Goal: Task Accomplishment & Management: Complete application form

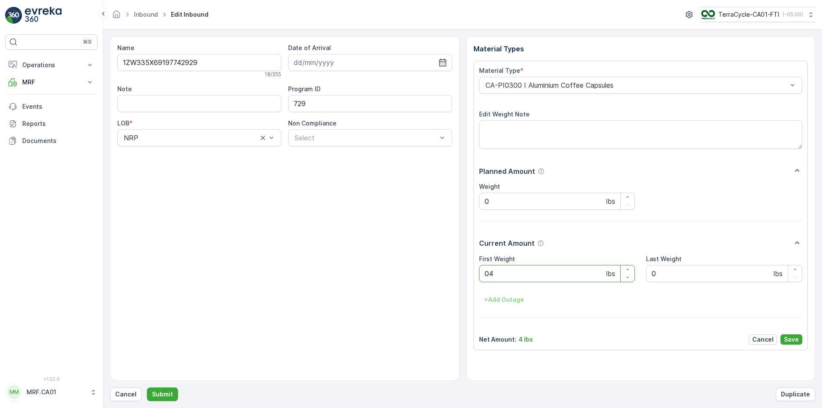
type Weight "043"
click at [147, 387] on button "Submit" at bounding box center [162, 394] width 31 height 14
type Weight "034"
click at [147, 387] on button "Submit" at bounding box center [162, 394] width 31 height 14
type Weight "022"
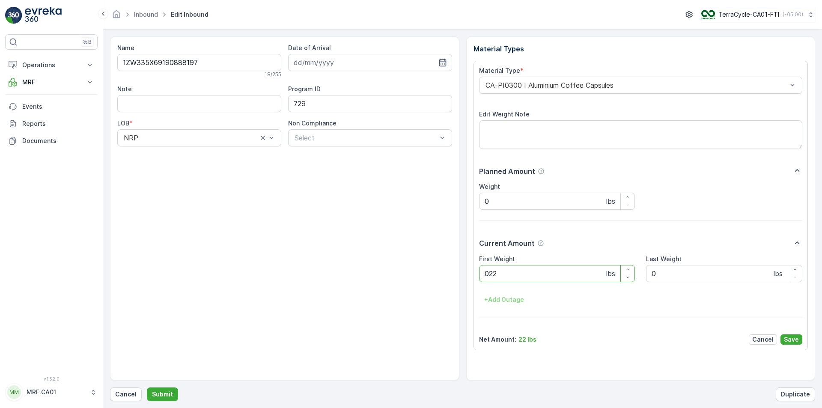
click at [147, 387] on button "Submit" at bounding box center [162, 394] width 31 height 14
type Weight "038"
click at [147, 387] on button "Submit" at bounding box center [162, 394] width 31 height 14
type Weight "037"
click at [147, 387] on button "Submit" at bounding box center [162, 394] width 31 height 14
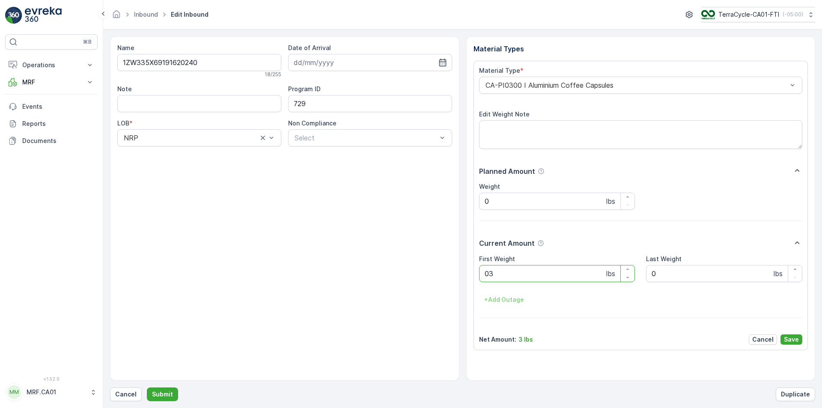
type Weight "036"
click at [147, 387] on button "Submit" at bounding box center [162, 394] width 31 height 14
type Weight "030"
click at [147, 387] on button "Submit" at bounding box center [162, 394] width 31 height 14
type Weight "023"
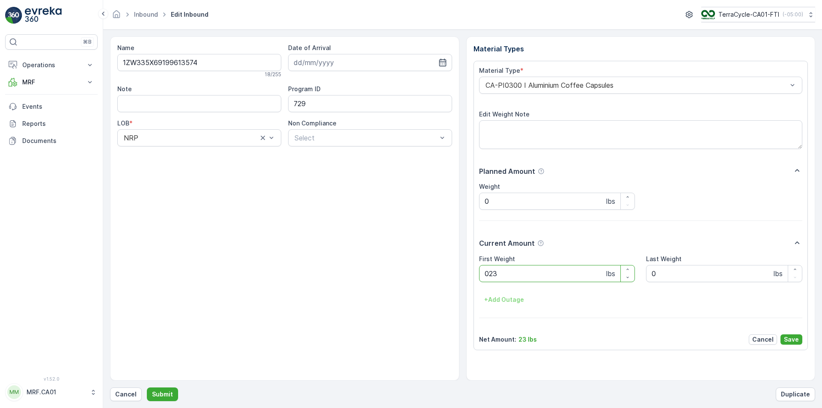
click at [147, 387] on button "Submit" at bounding box center [162, 394] width 31 height 14
type Weight "036"
click at [147, 387] on button "Submit" at bounding box center [162, 394] width 31 height 14
type Weight "025"
click at [147, 387] on button "Submit" at bounding box center [162, 394] width 31 height 14
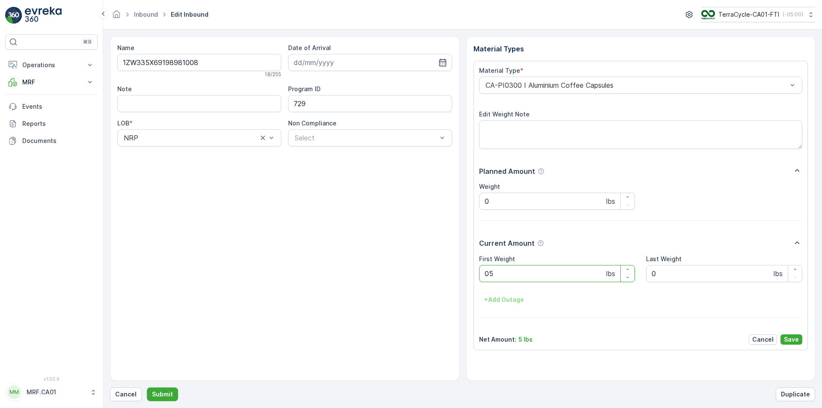
type Weight "050"
click at [147, 387] on button "Submit" at bounding box center [162, 394] width 31 height 14
type Weight "045"
click at [147, 387] on button "Submit" at bounding box center [162, 394] width 31 height 14
type Weight "032"
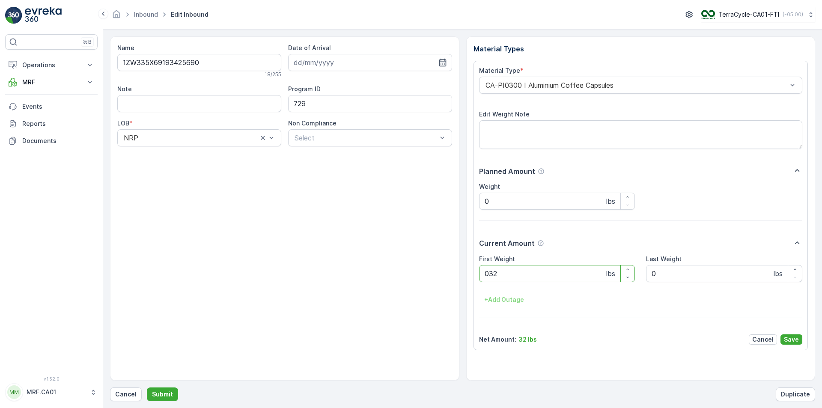
click at [147, 387] on button "Submit" at bounding box center [162, 394] width 31 height 14
type Weight "031"
click at [147, 387] on button "Submit" at bounding box center [162, 394] width 31 height 14
type Weight "029"
click at [147, 387] on button "Submit" at bounding box center [162, 394] width 31 height 14
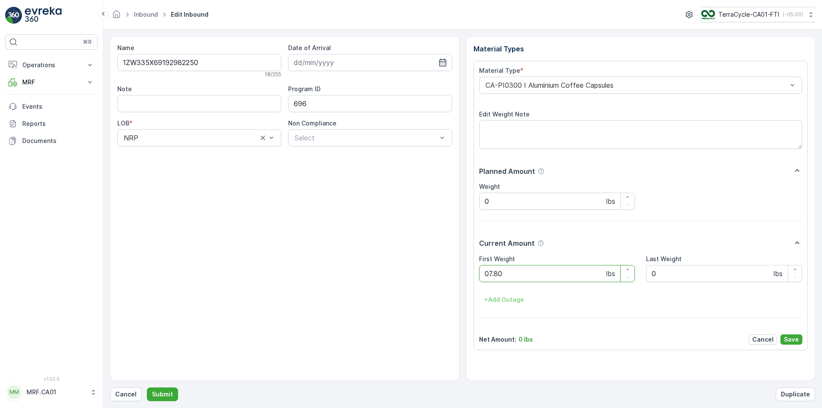
click at [147, 387] on button "Submit" at bounding box center [162, 394] width 31 height 14
click at [577, 89] on div "CA-PI0312 I Decanted Flexible Plastic" at bounding box center [641, 85] width 324 height 17
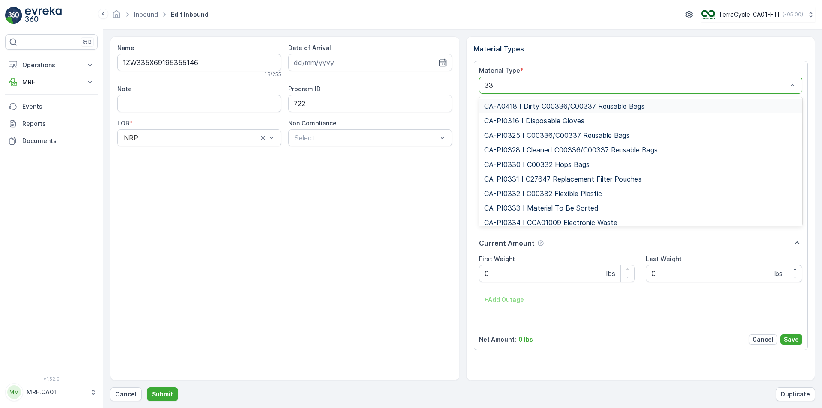
type input "333"
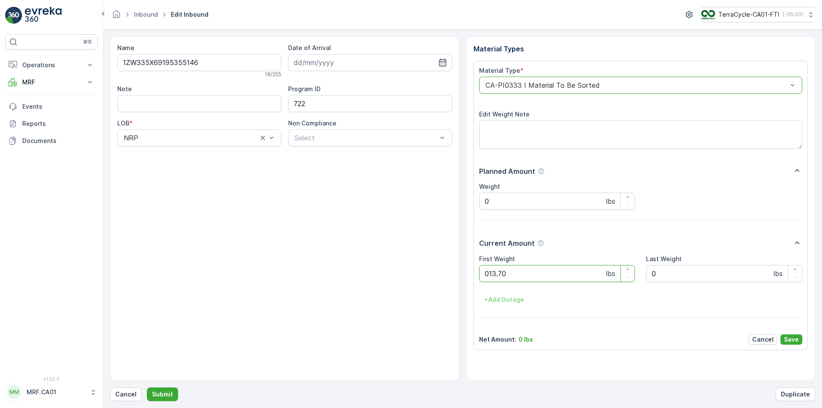
click at [147, 387] on button "Submit" at bounding box center [162, 394] width 31 height 14
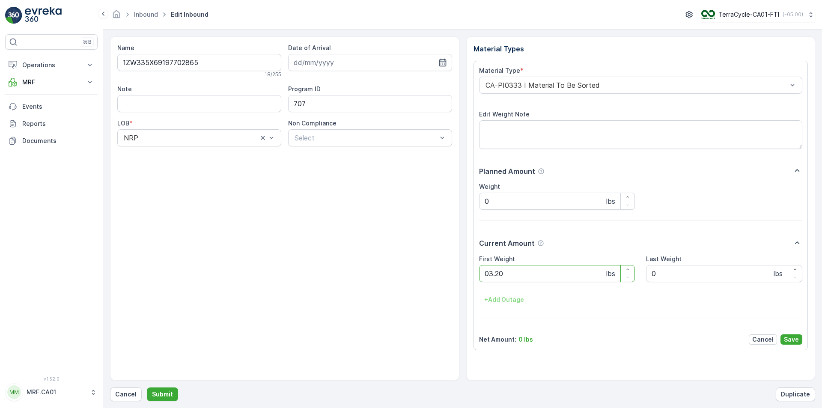
click at [147, 387] on button "Submit" at bounding box center [162, 394] width 31 height 14
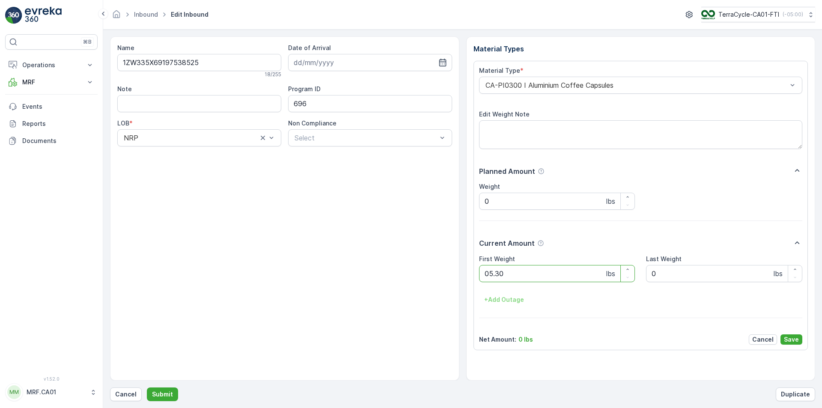
click at [147, 387] on button "Submit" at bounding box center [162, 394] width 31 height 14
type Weight "065"
click at [147, 387] on button "Submit" at bounding box center [162, 394] width 31 height 14
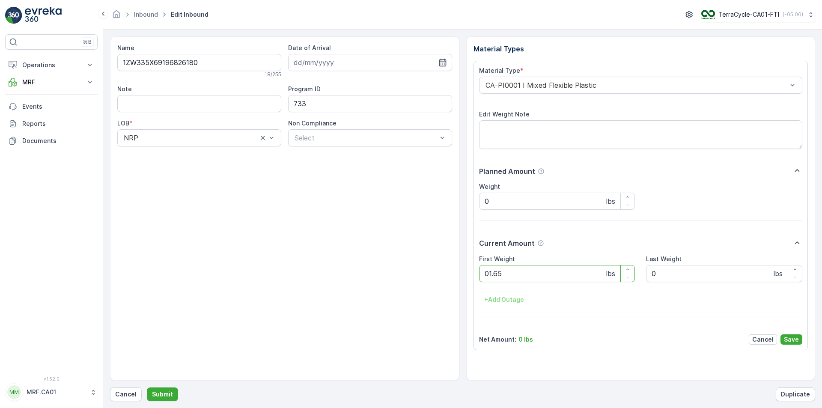
click at [147, 387] on button "Submit" at bounding box center [162, 394] width 31 height 14
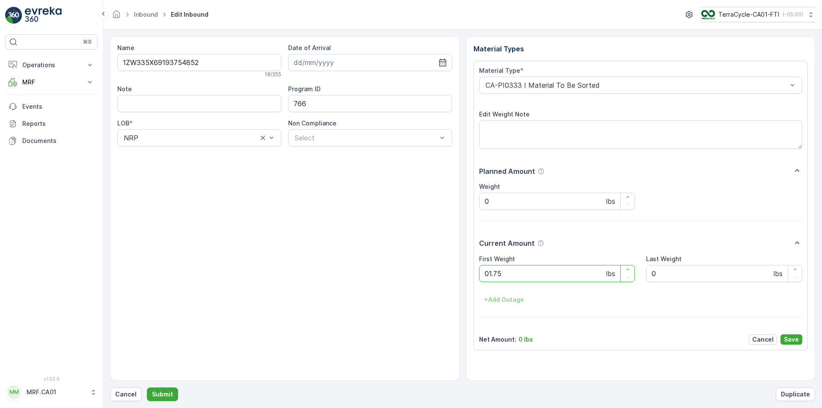
click at [147, 387] on button "Submit" at bounding box center [162, 394] width 31 height 14
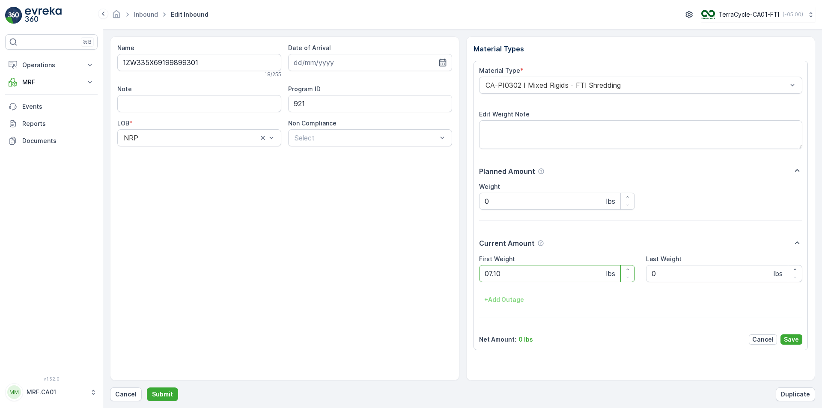
click at [147, 387] on button "Submit" at bounding box center [162, 394] width 31 height 14
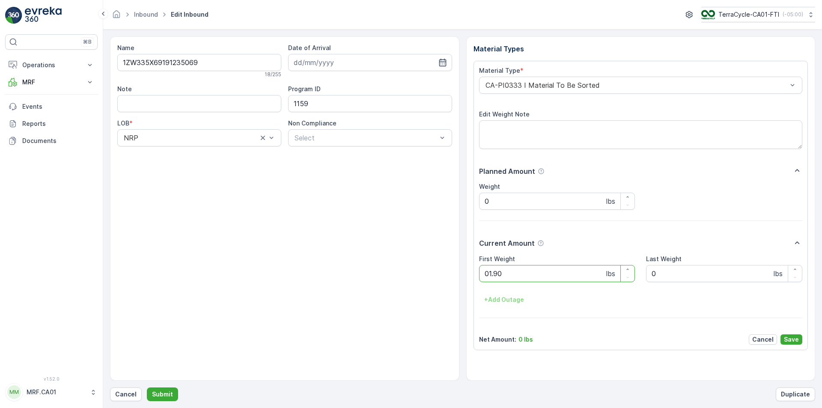
click at [147, 387] on button "Submit" at bounding box center [162, 394] width 31 height 14
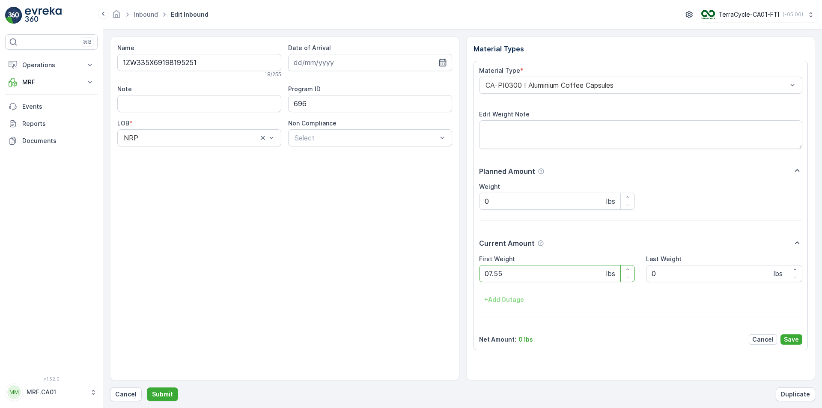
click at [147, 387] on button "Submit" at bounding box center [162, 394] width 31 height 14
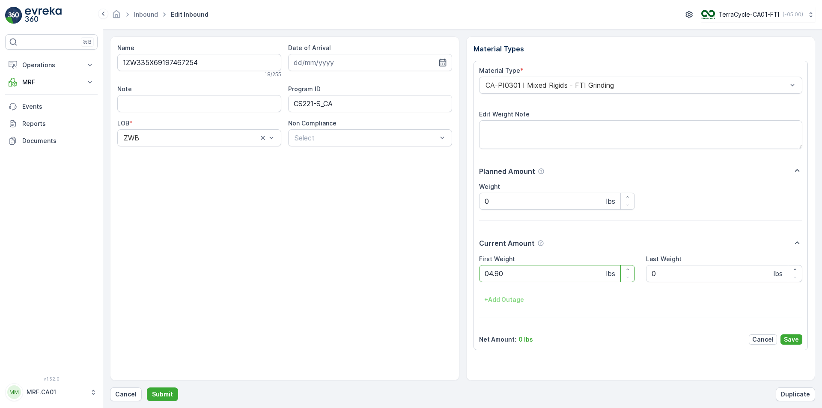
click at [147, 387] on button "Submit" at bounding box center [162, 394] width 31 height 14
